Goal: Task Accomplishment & Management: Manage account settings

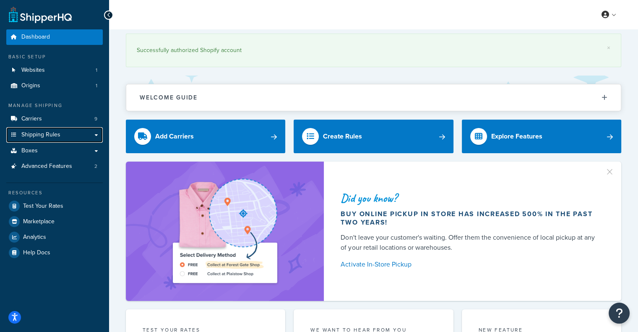
click at [63, 138] on link "Shipping Rules" at bounding box center [54, 135] width 97 height 16
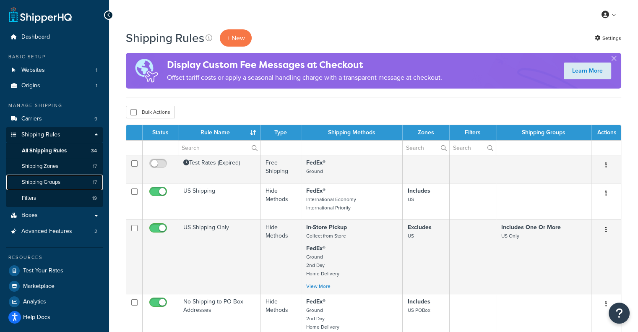
click at [52, 185] on span "Shipping Groups" at bounding box center [41, 182] width 39 height 7
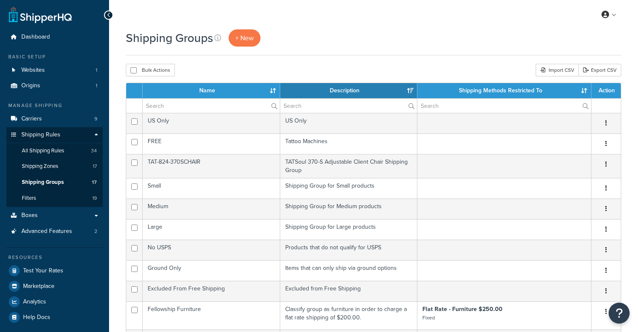
select select "15"
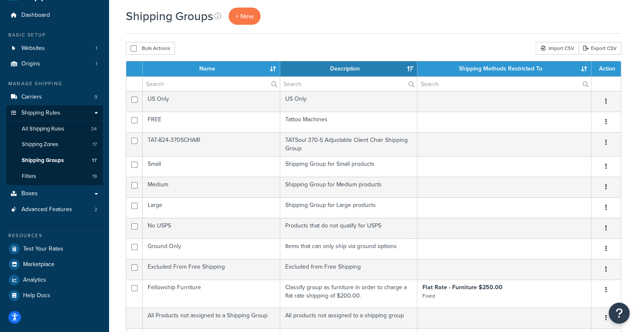
scroll to position [23, 0]
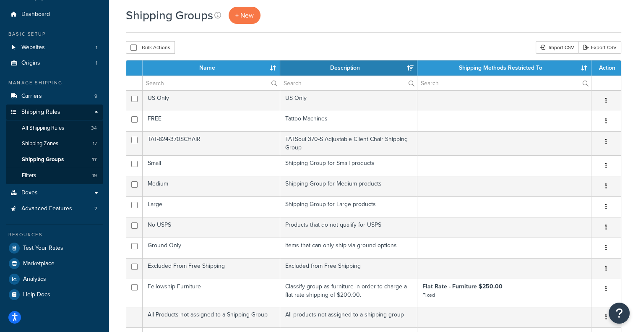
click at [608, 99] on button "button" at bounding box center [607, 100] width 12 height 13
click at [582, 118] on link "Edit" at bounding box center [572, 117] width 66 height 17
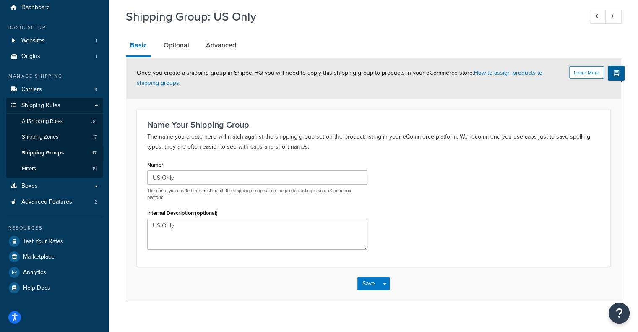
scroll to position [30, 0]
click at [173, 40] on link "Optional" at bounding box center [176, 45] width 34 height 20
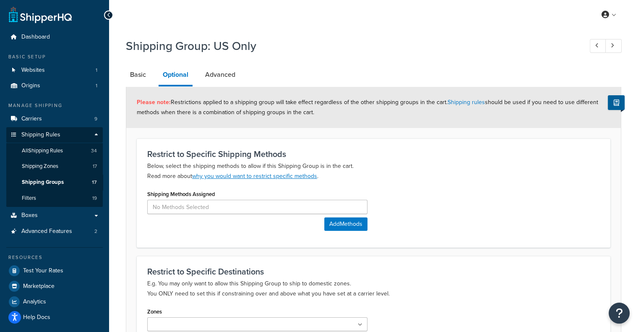
click at [221, 57] on div "Shipping Group: US Only" at bounding box center [374, 47] width 496 height 27
click at [220, 71] on link "Advanced" at bounding box center [220, 75] width 39 height 20
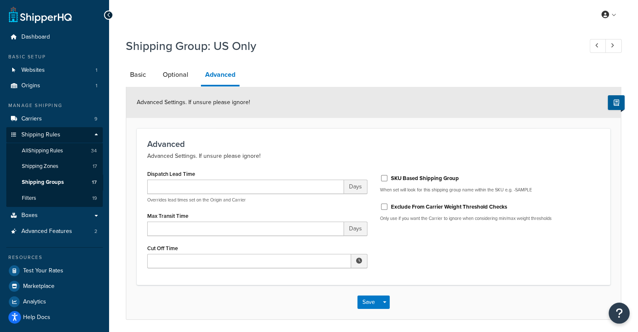
click at [153, 82] on li "Basic" at bounding box center [142, 75] width 33 height 20
click at [143, 80] on link "Basic" at bounding box center [138, 75] width 24 height 20
